Goal: Information Seeking & Learning: Understand process/instructions

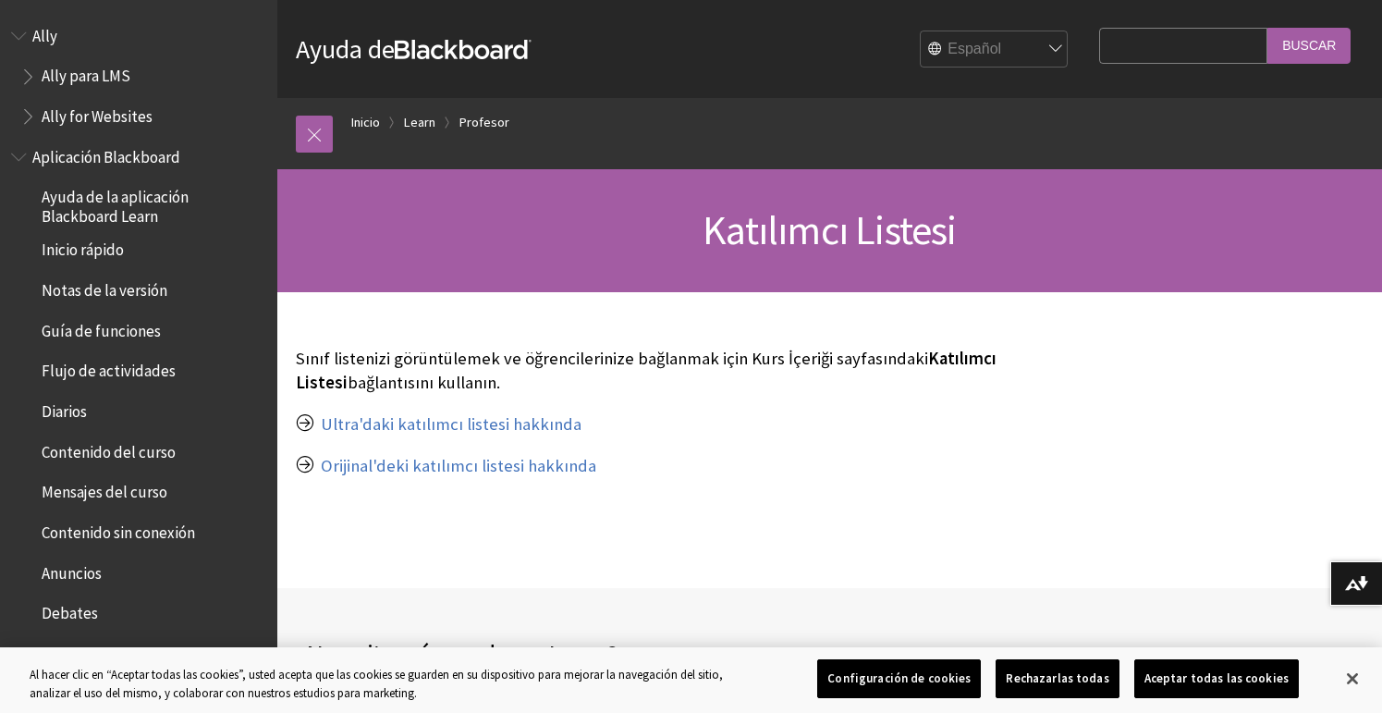
click at [1128, 42] on input "Search Query" at bounding box center [1183, 46] width 168 height 36
type input "EXPORTAR LISTA DE ESTUDIANTES"
click at [1267, 28] on input "Buscar" at bounding box center [1308, 46] width 83 height 36
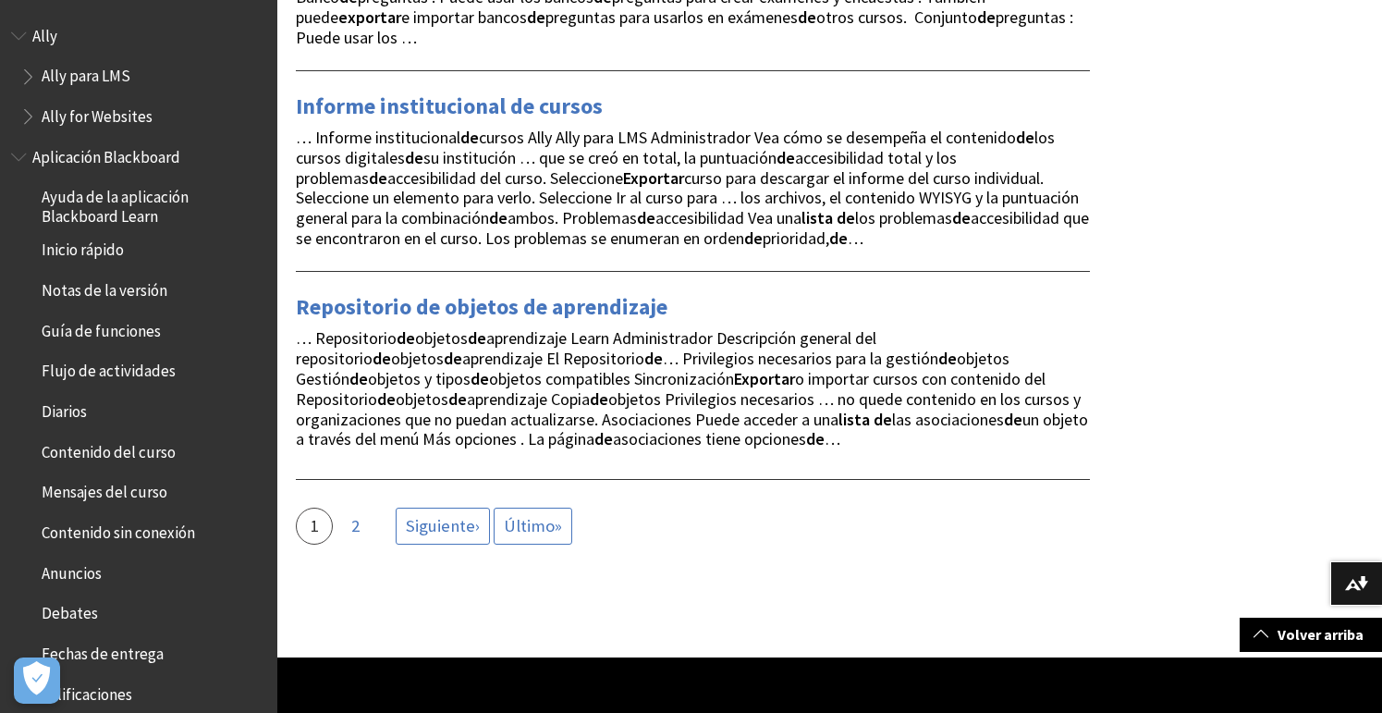
scroll to position [3866, 0]
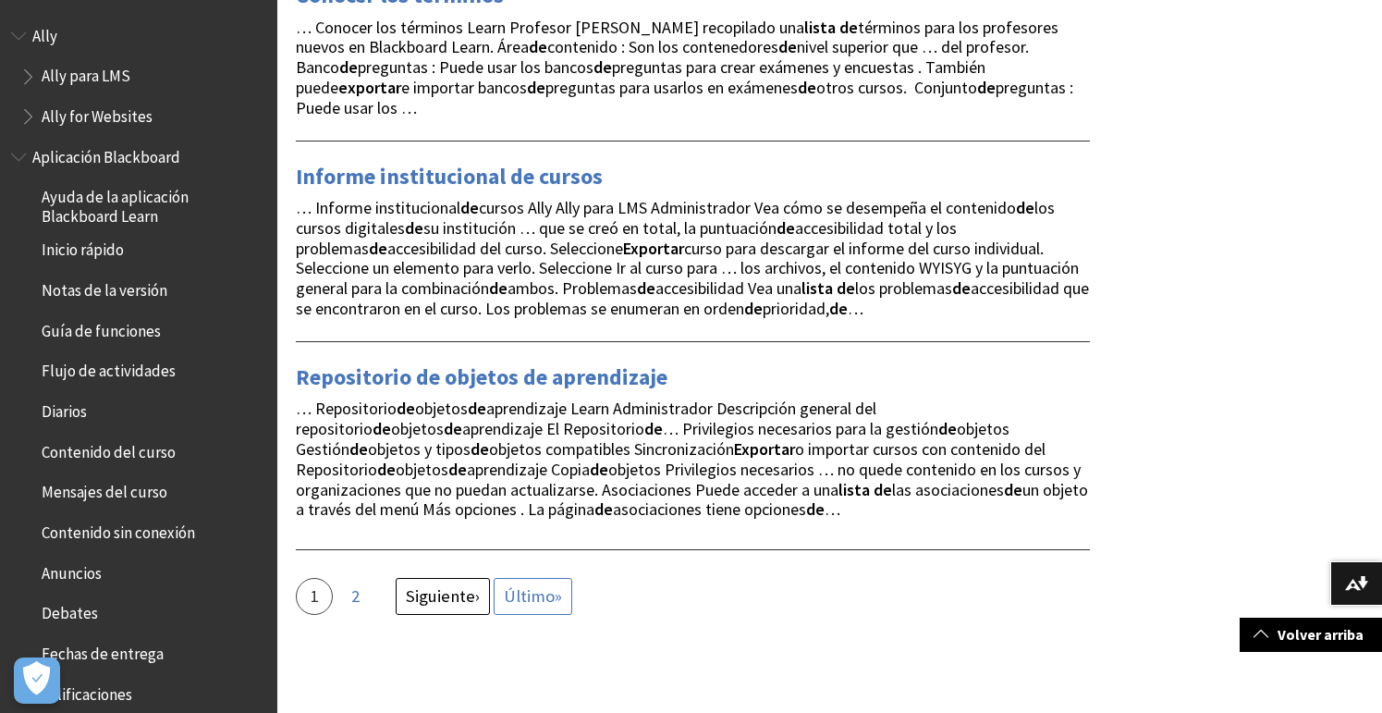
drag, startPoint x: 465, startPoint y: 555, endPoint x: 476, endPoint y: 548, distance: 12.8
click at [465, 585] on span "Siguiente" at bounding box center [440, 595] width 69 height 21
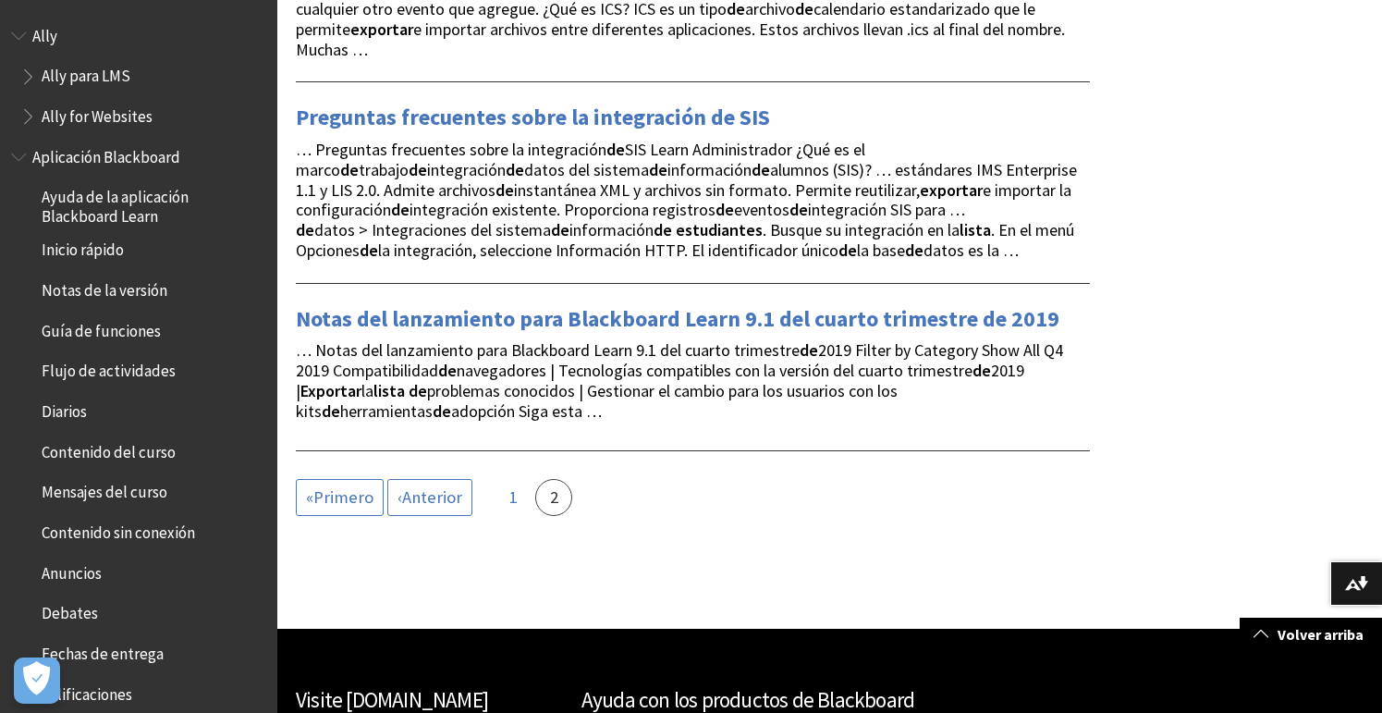
scroll to position [2423, 0]
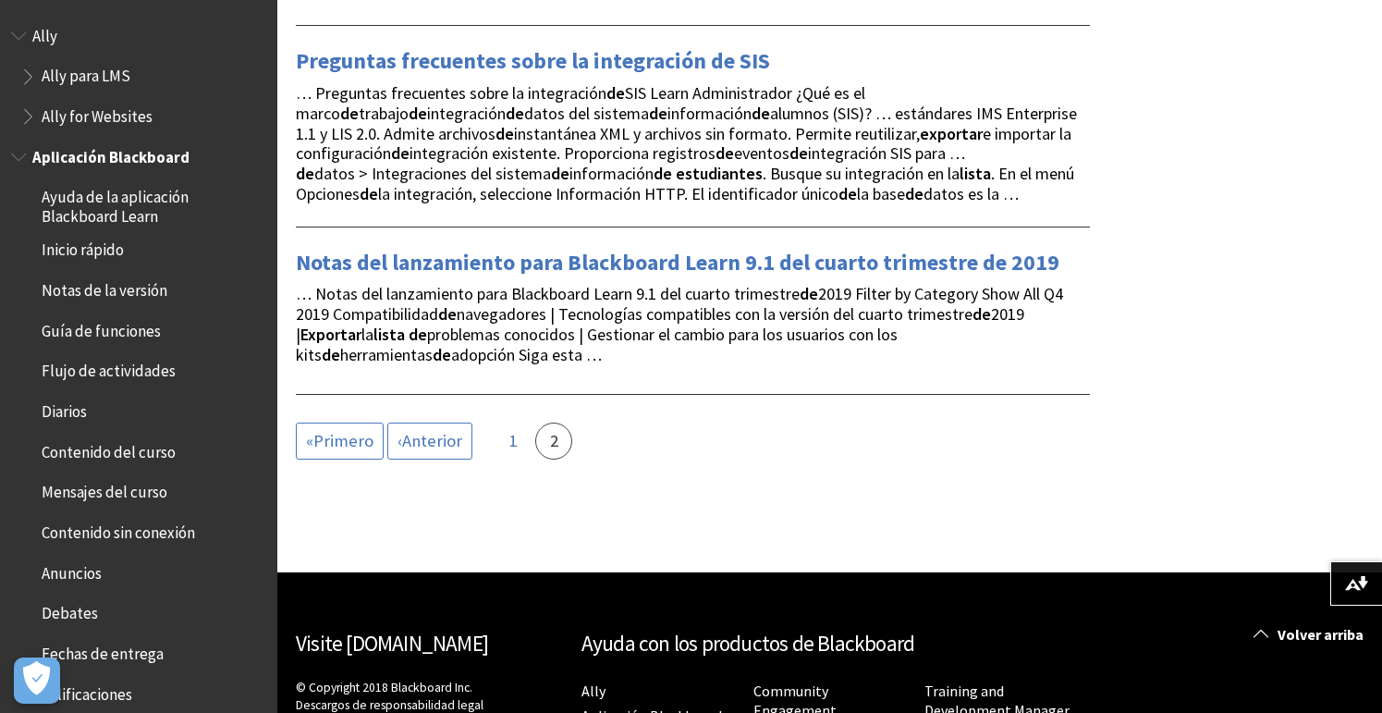
click at [22, 157] on span "Book outline for Blackboard App Help" at bounding box center [20, 152] width 19 height 23
